Goal: Check status: Check status

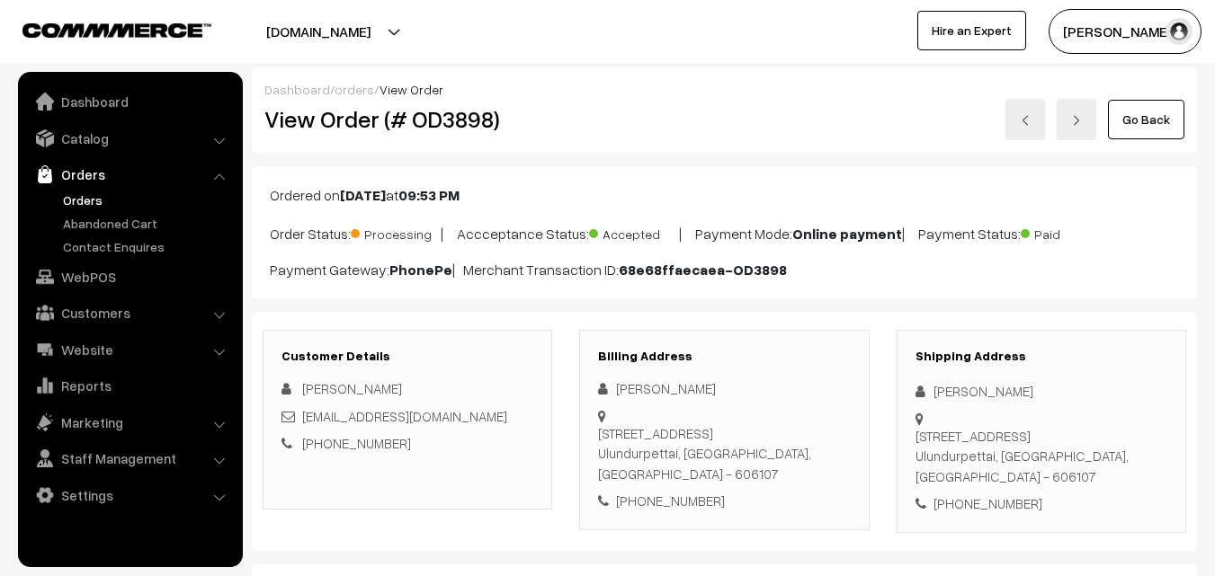
click at [1158, 113] on link "Go Back" at bounding box center [1146, 120] width 76 height 40
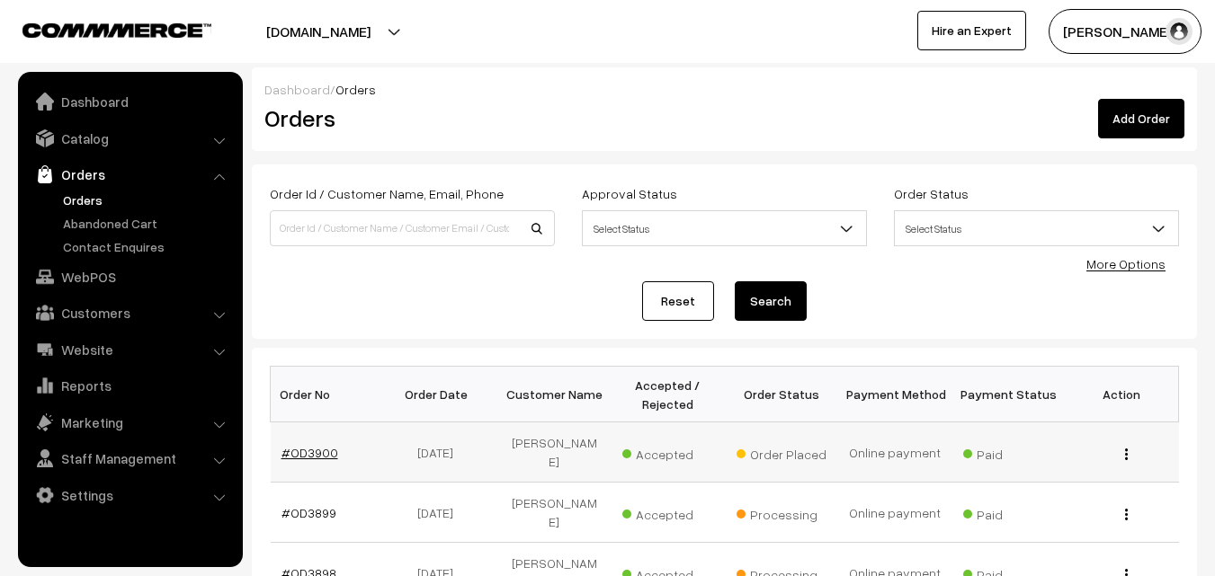
click at [319, 446] on link "#OD3900" at bounding box center [309, 452] width 57 height 15
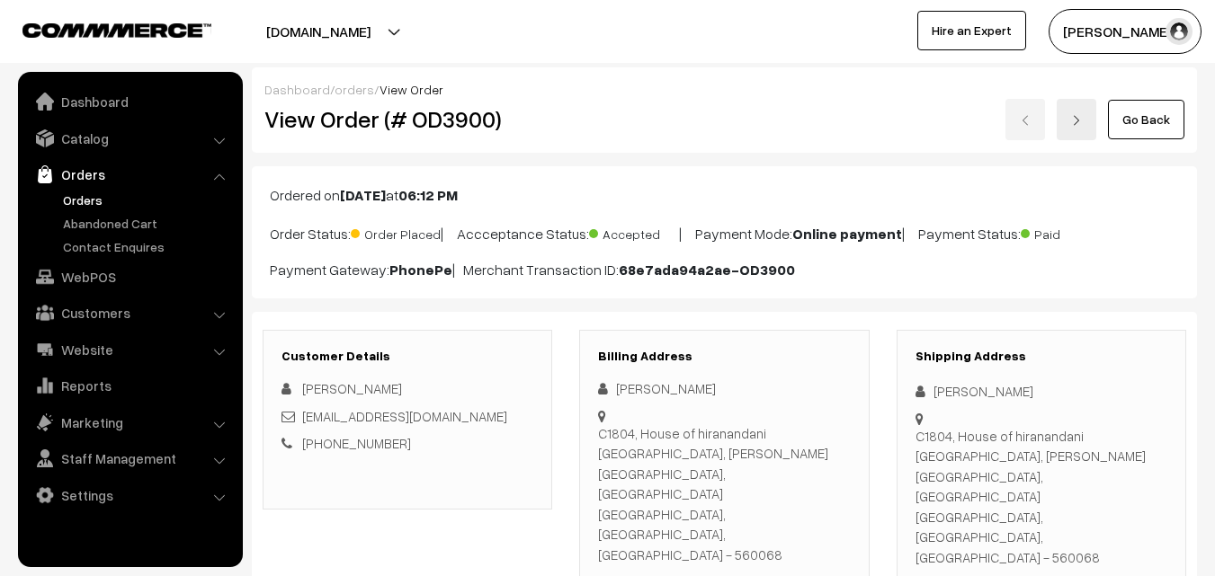
click at [1167, 133] on link "Go Back" at bounding box center [1146, 120] width 76 height 40
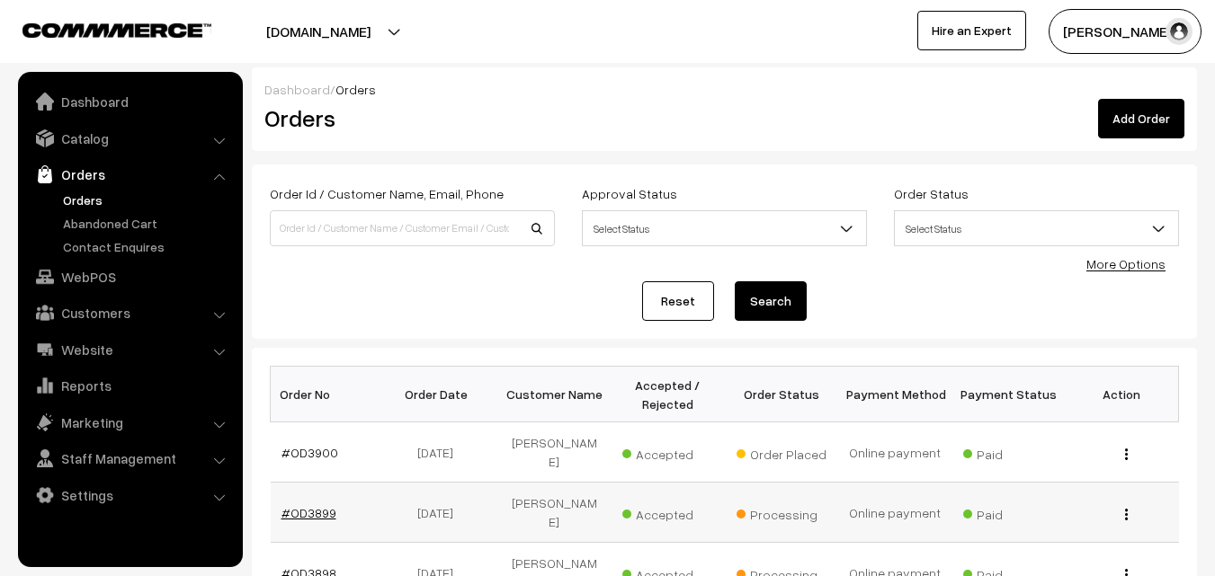
click at [301, 505] on link "#OD3899" at bounding box center [308, 512] width 55 height 15
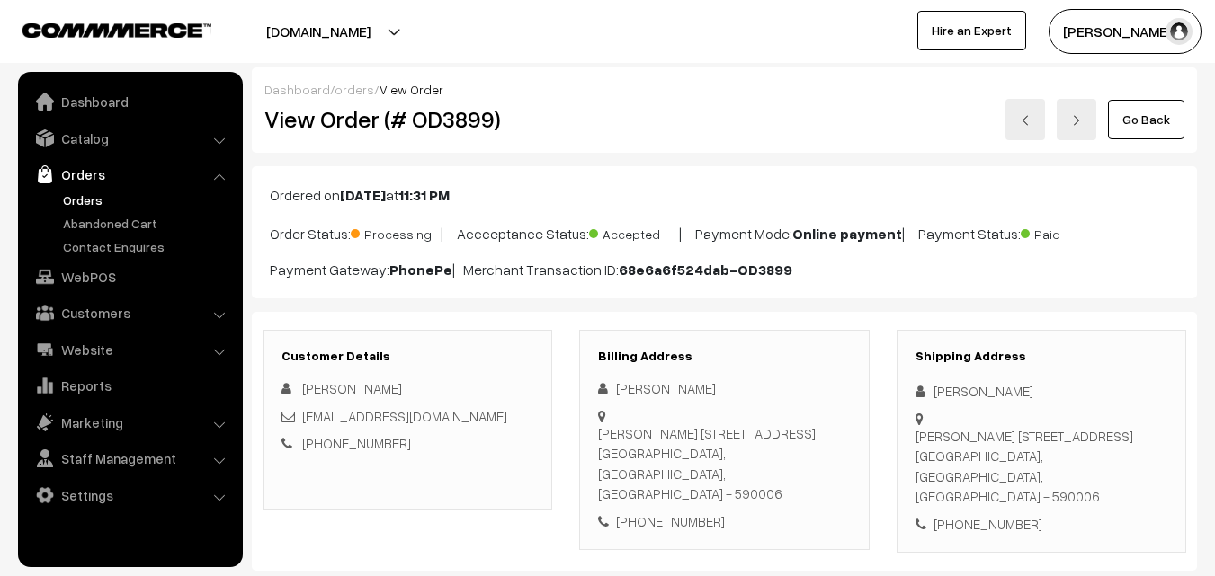
click at [1154, 114] on link "Go Back" at bounding box center [1146, 120] width 76 height 40
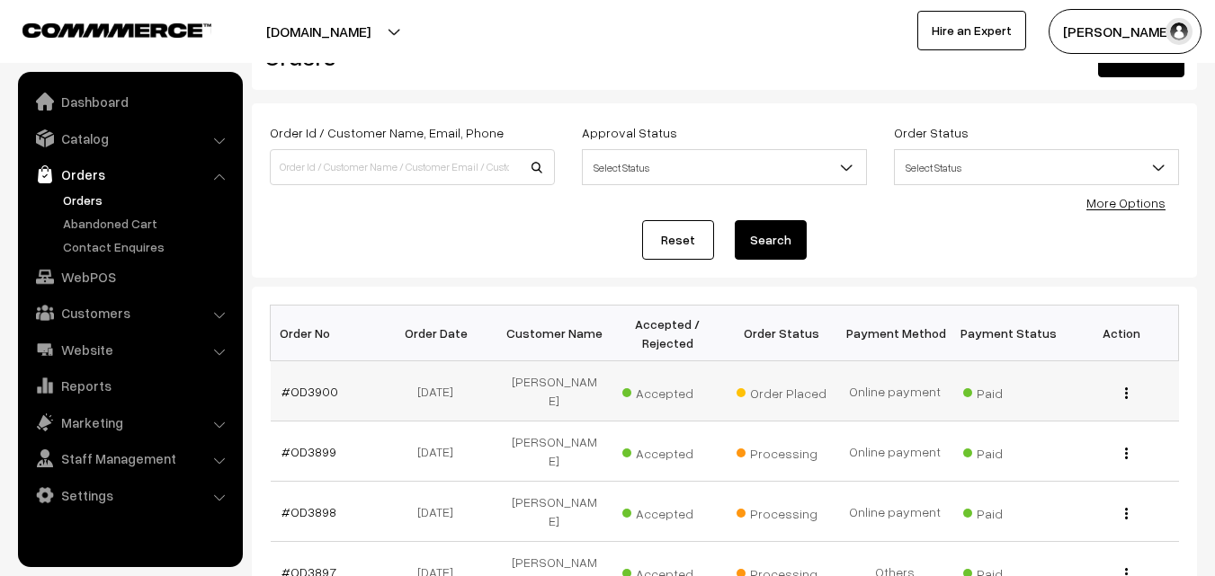
scroll to position [270, 0]
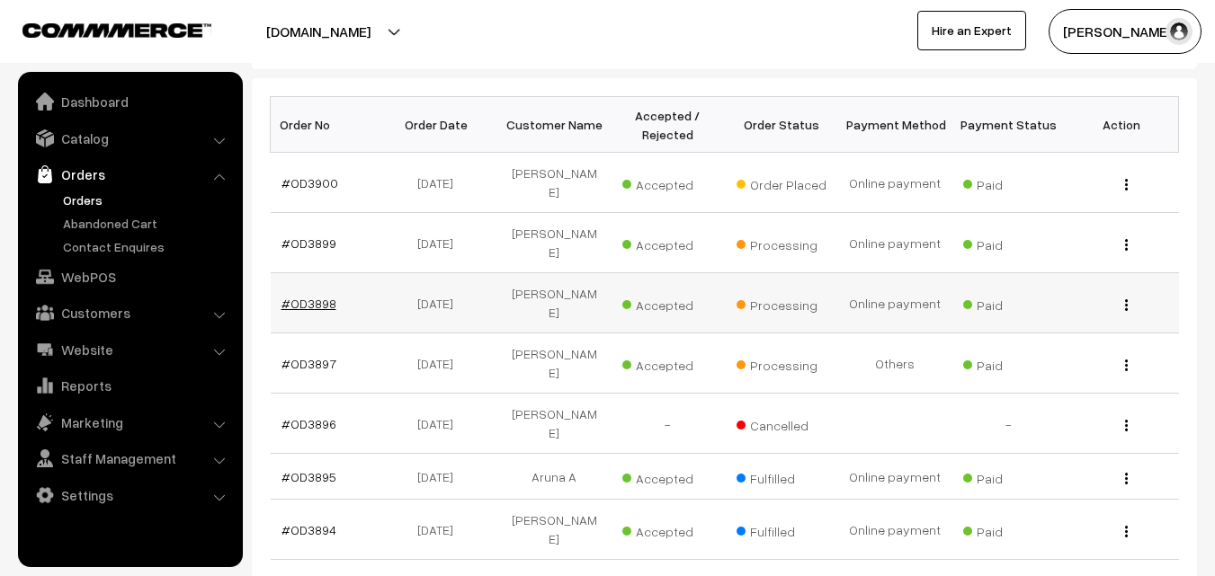
click at [316, 296] on link "#OD3898" at bounding box center [308, 303] width 55 height 15
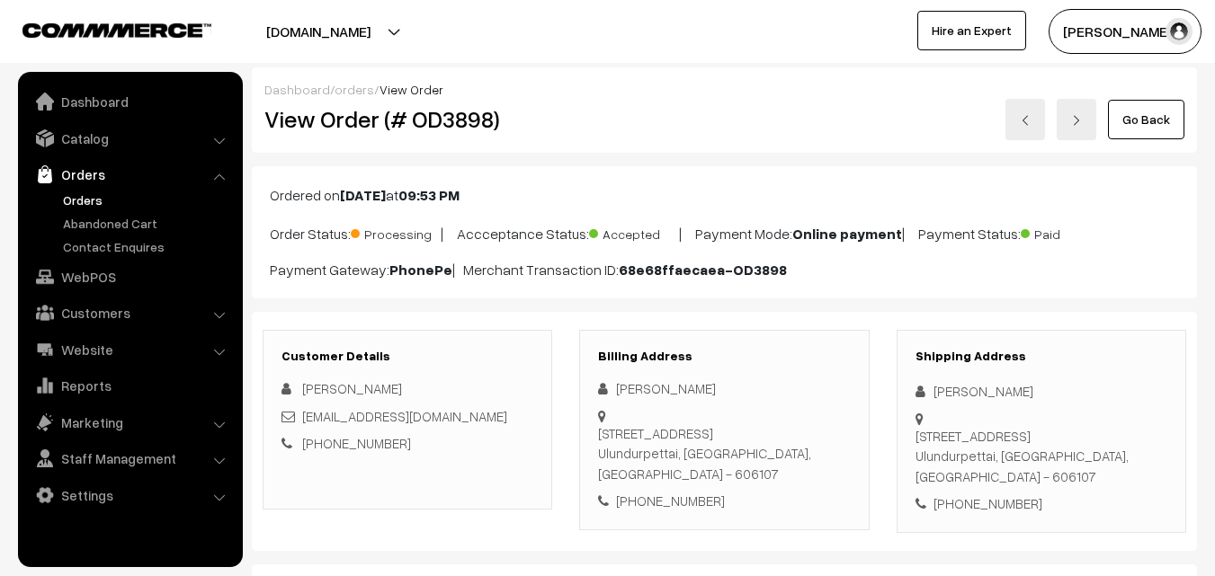
click at [1126, 120] on link "Go Back" at bounding box center [1146, 120] width 76 height 40
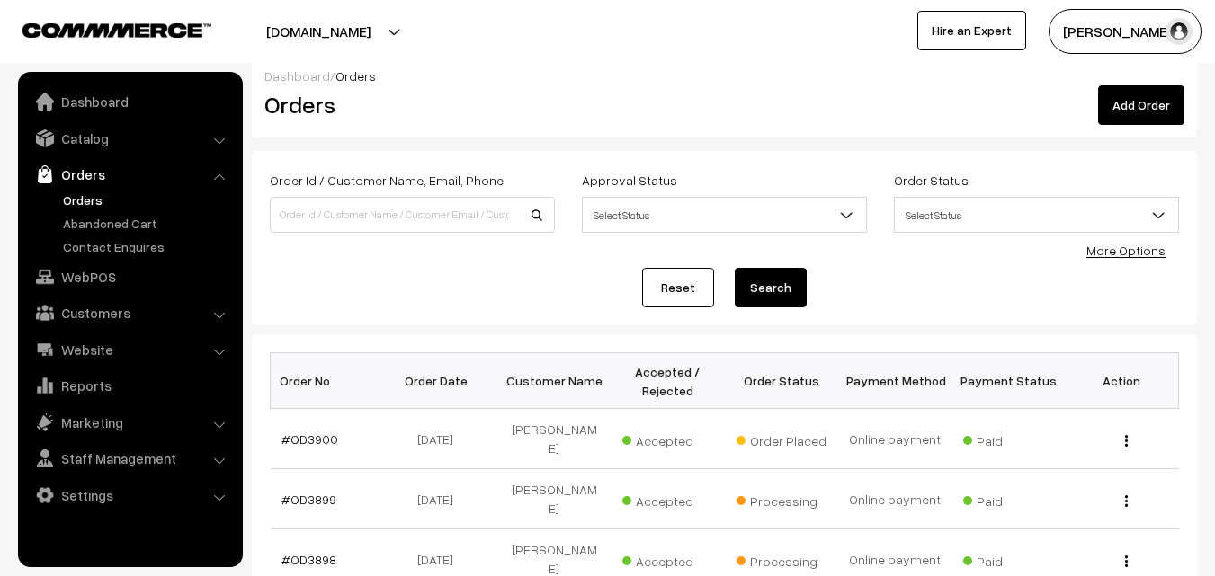
scroll to position [90, 0]
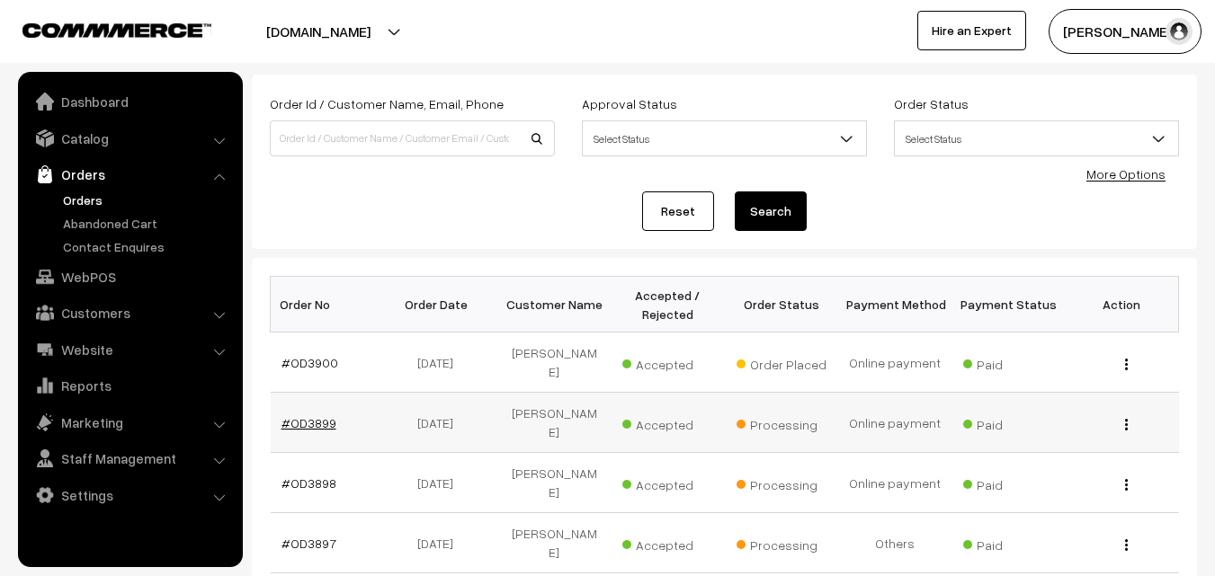
click at [319, 415] on link "#OD3899" at bounding box center [308, 422] width 55 height 15
